Goal: Navigation & Orientation: Find specific page/section

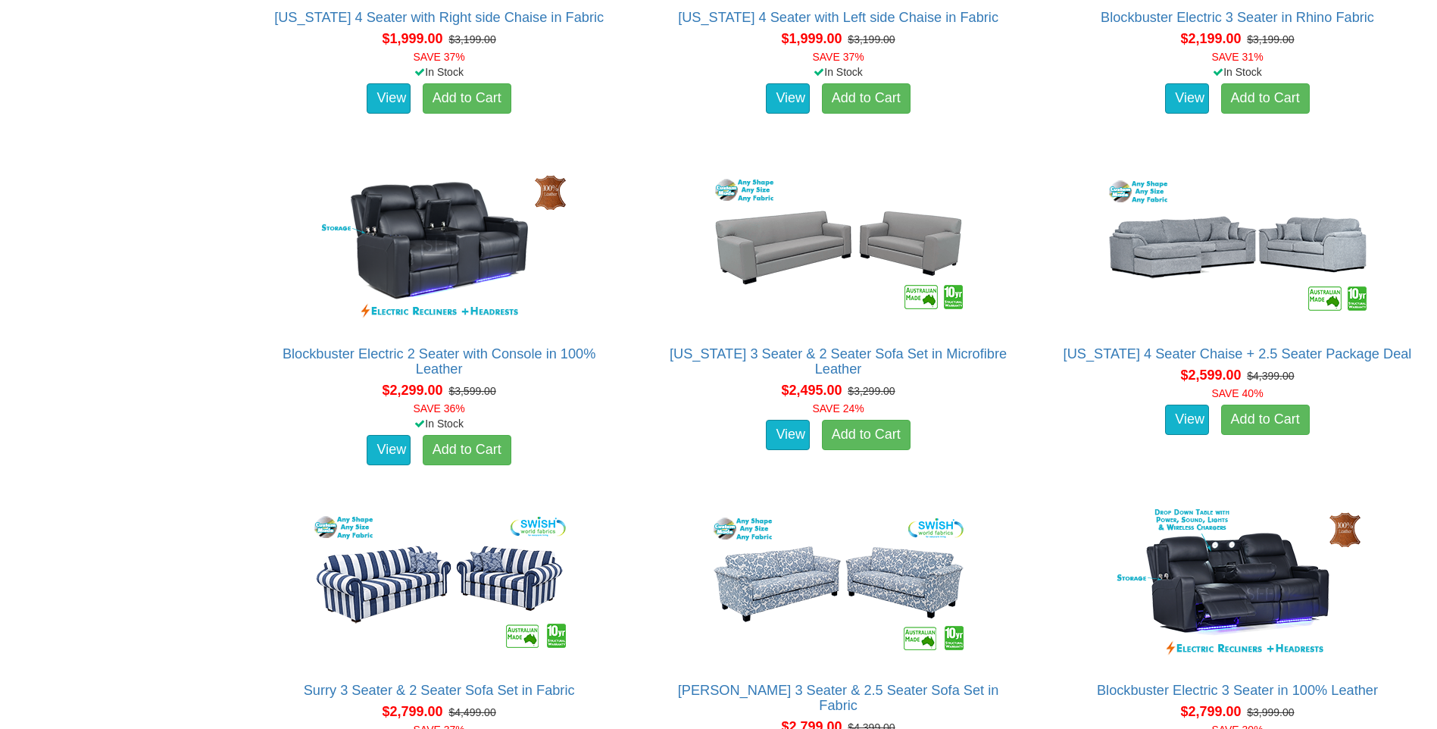
scroll to position [2879, 0]
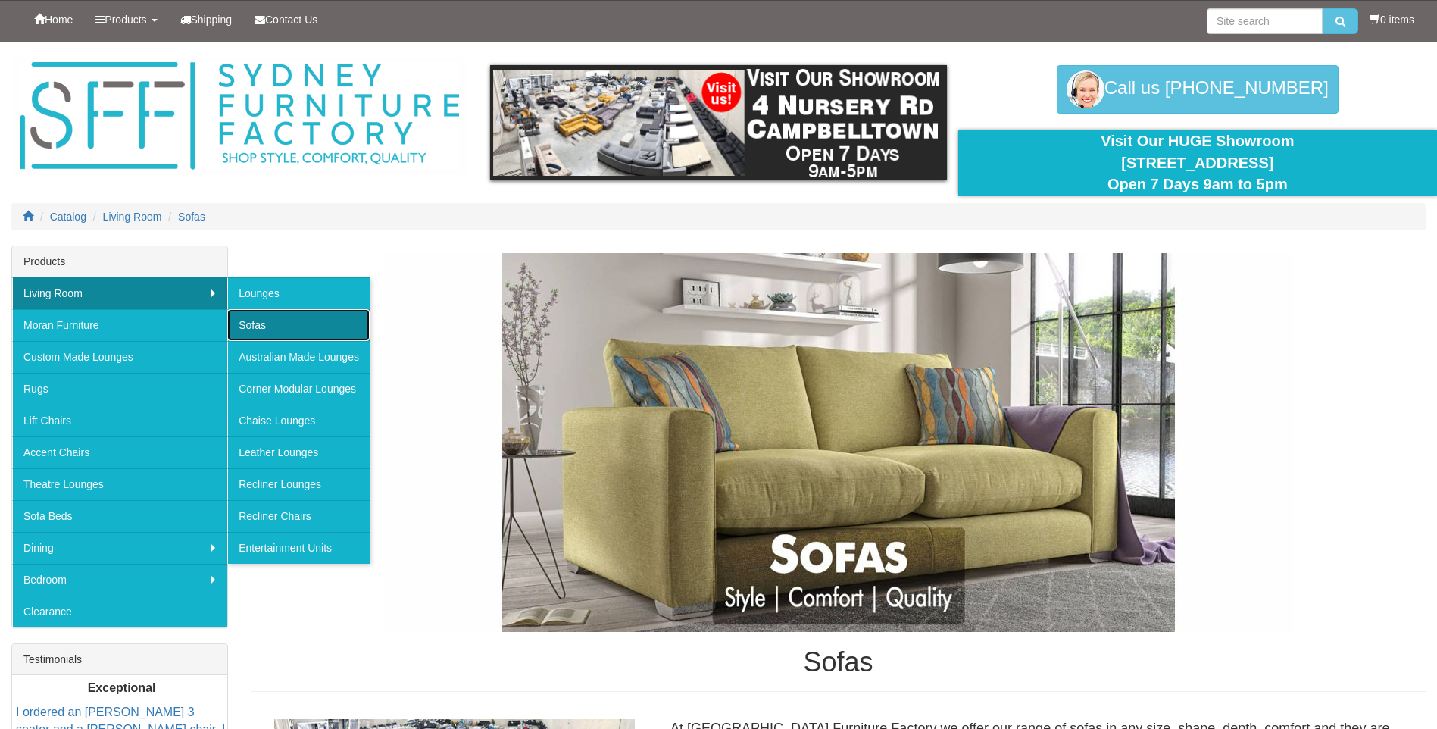
click at [281, 317] on link "Sofas" at bounding box center [298, 325] width 142 height 32
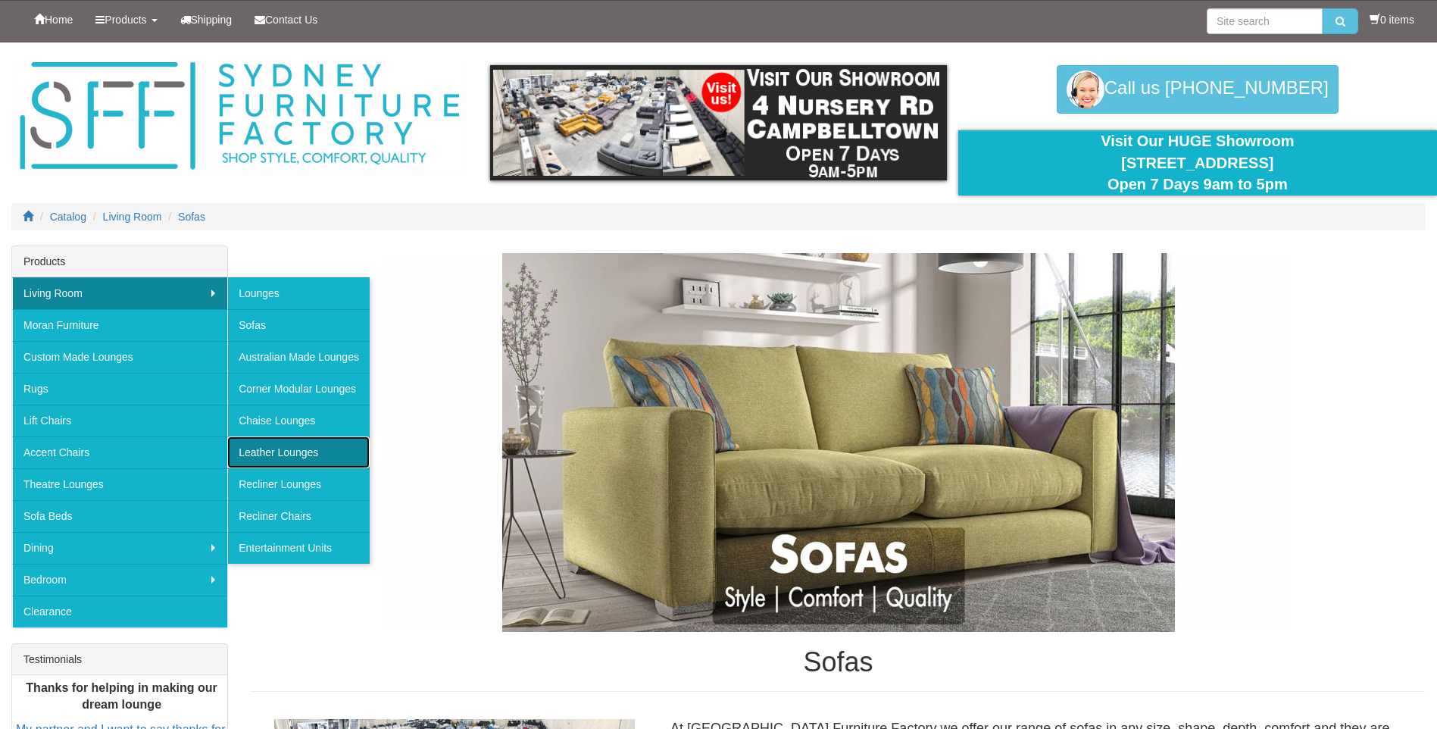
click at [292, 455] on link "Leather Lounges" at bounding box center [298, 452] width 142 height 32
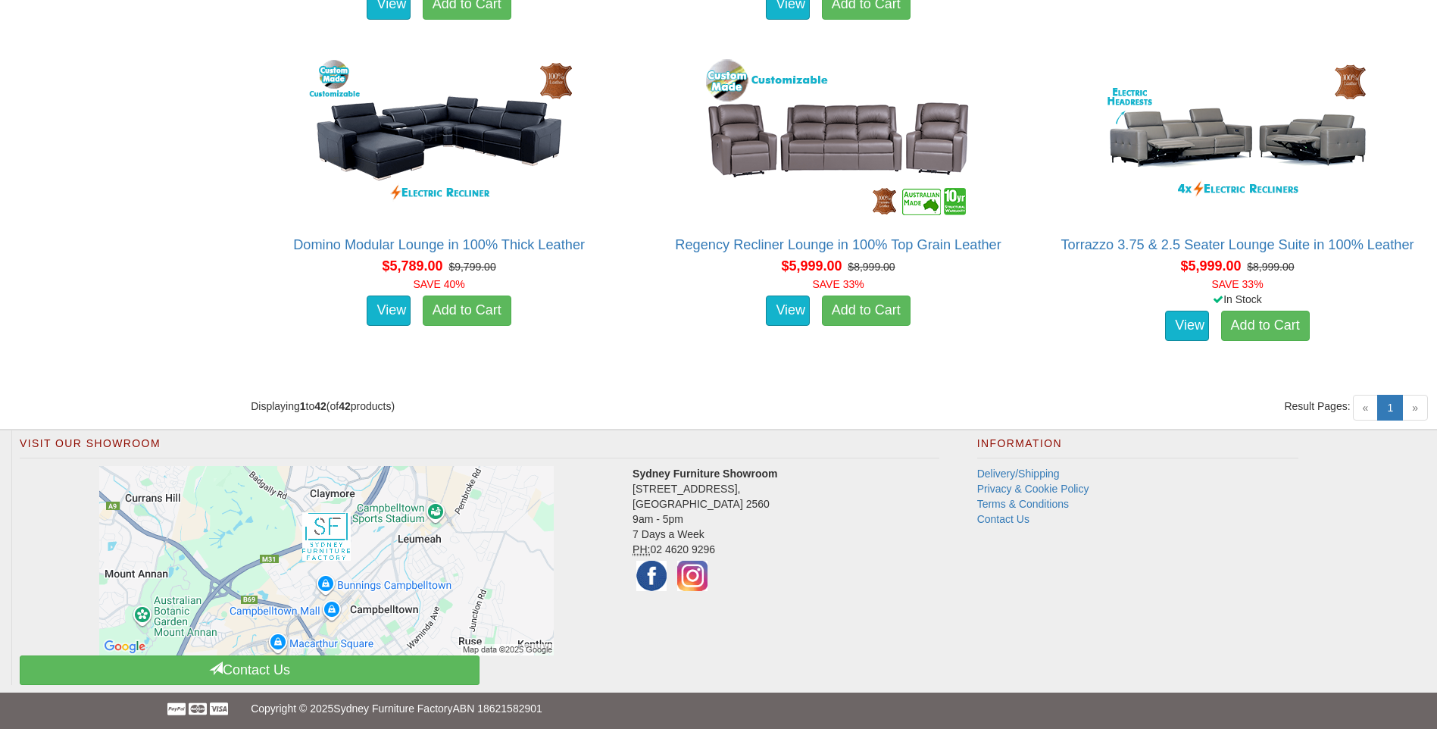
scroll to position [5312, 0]
